Goal: Browse casually: Explore the website without a specific task or goal

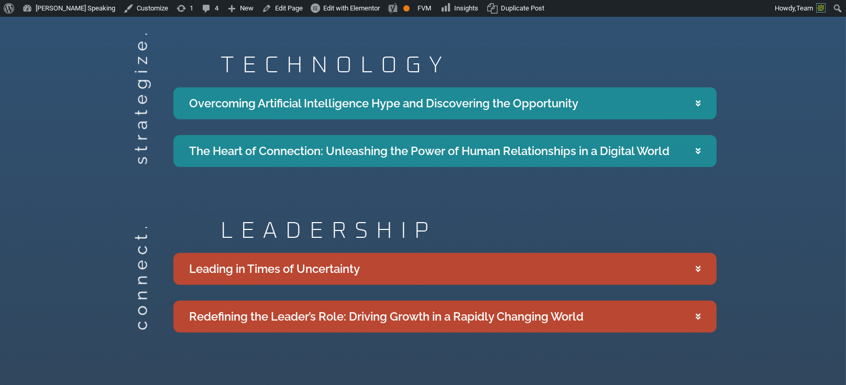
scroll to position [1676, 0]
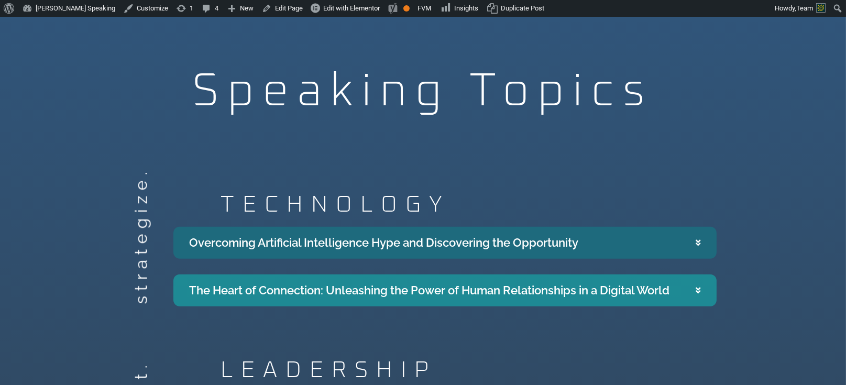
click at [697, 227] on summary "Overcoming Artificial Intelligence Hype and Discovering the Opportunity" at bounding box center [444, 243] width 543 height 32
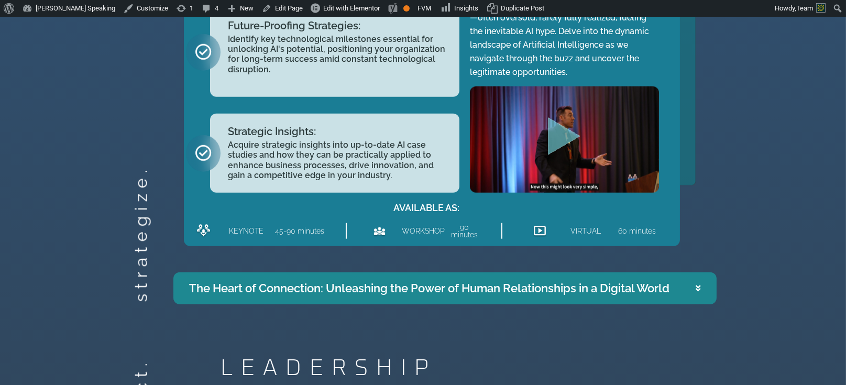
scroll to position [2234, 0]
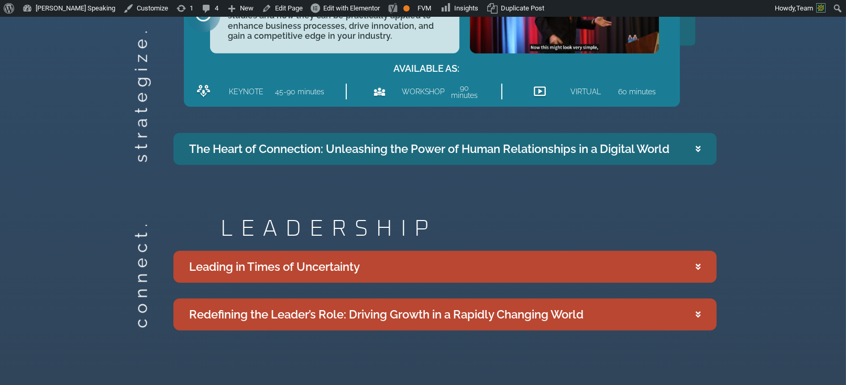
click at [679, 149] on summary "The Heart of Connection: Unleashing the Power of Human Relationships in a Digit…" at bounding box center [444, 149] width 543 height 32
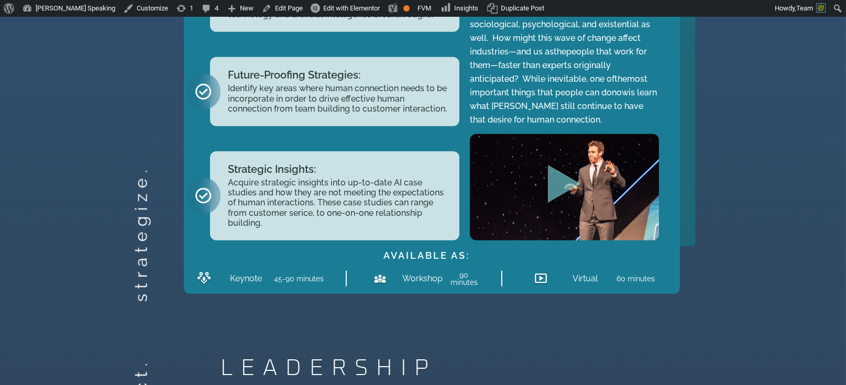
scroll to position [2290, 0]
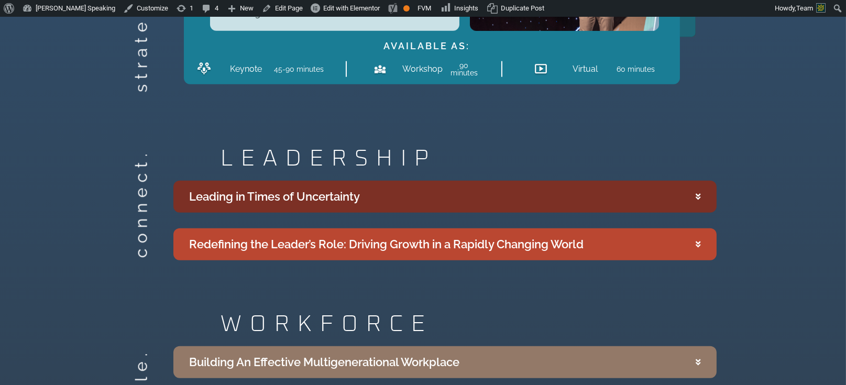
click at [656, 186] on summary "Leading in Times of Uncertainty" at bounding box center [444, 197] width 543 height 32
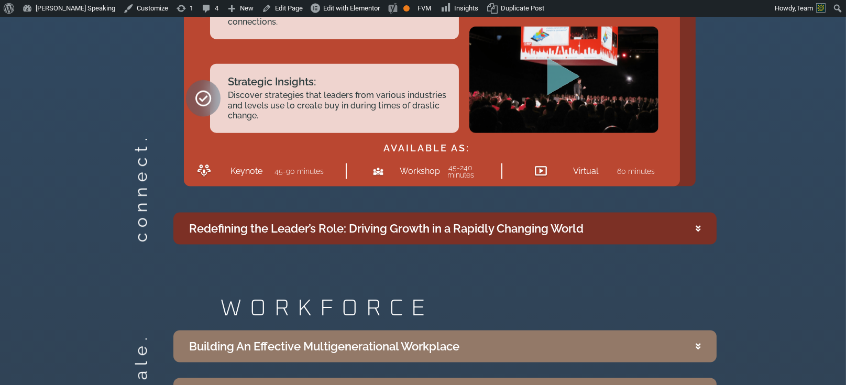
click at [647, 213] on summary "Redefining the Leader’s Role: Driving Growth in a Rapidly Changing World" at bounding box center [444, 229] width 543 height 32
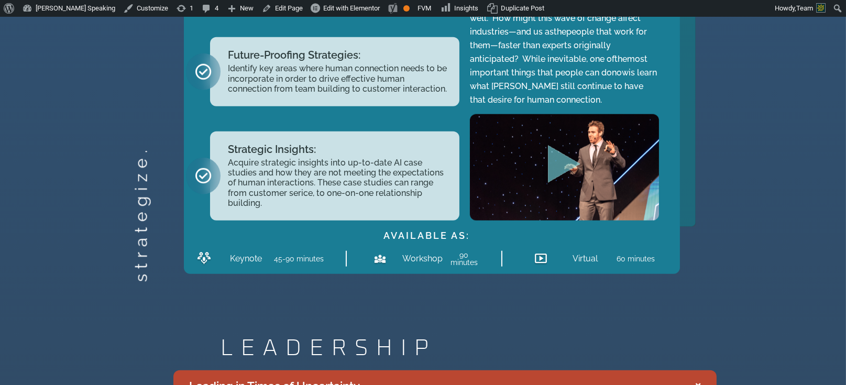
scroll to position [0, 0]
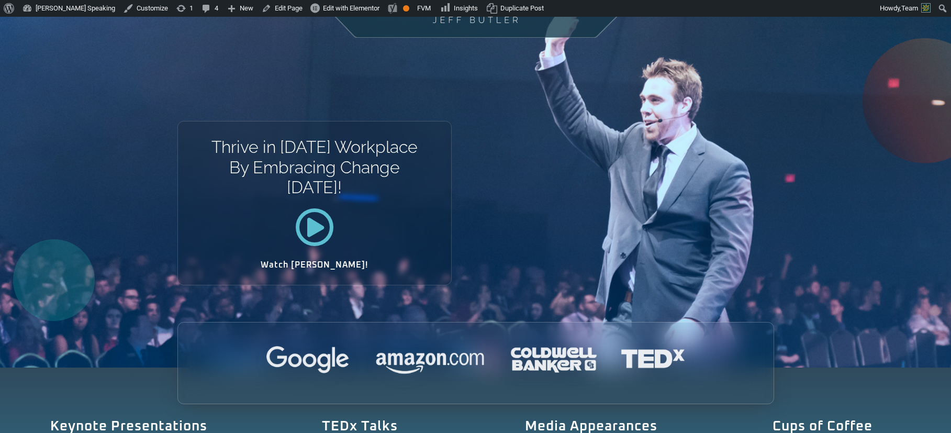
scroll to position [157, 0]
